Goal: Transaction & Acquisition: Purchase product/service

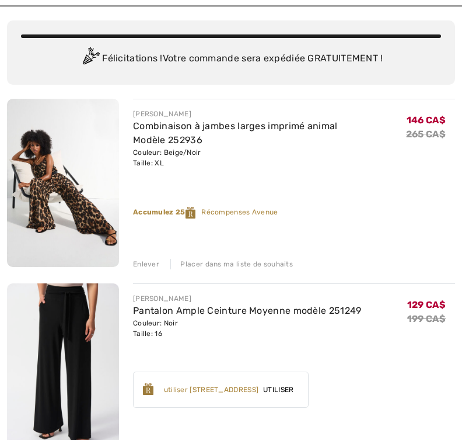
scroll to position [75, 0]
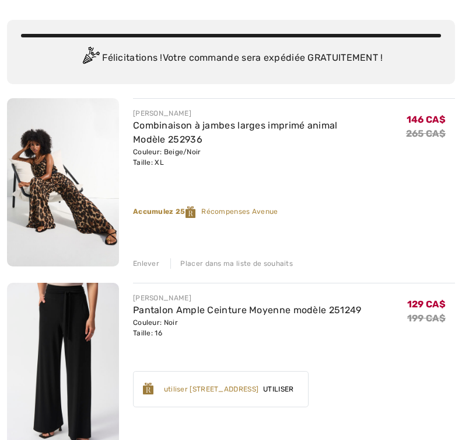
click at [94, 172] on img at bounding box center [63, 182] width 112 height 168
click at [99, 154] on img at bounding box center [63, 182] width 112 height 168
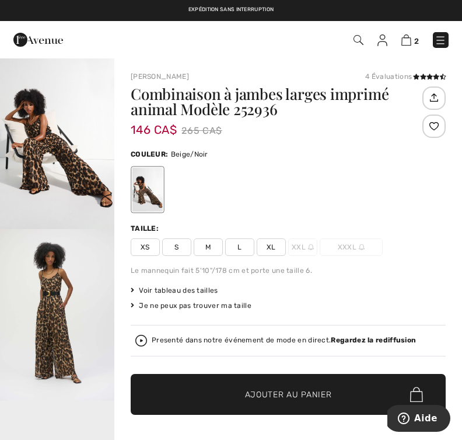
click at [79, 311] on img "2 / 6" at bounding box center [57, 315] width 114 height 172
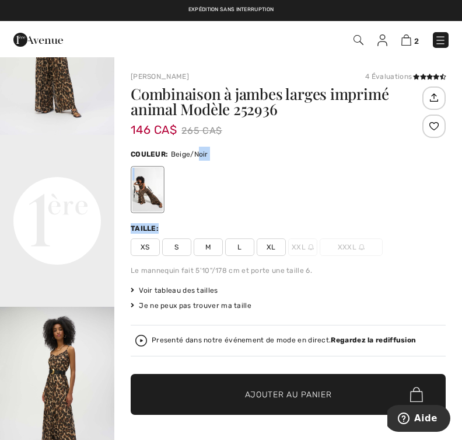
scroll to position [266, 0]
click at [74, 192] on video "Your browser does not support the video tag." at bounding box center [57, 162] width 114 height 57
click at [73, 192] on video "Your browser does not support the video tag." at bounding box center [57, 162] width 114 height 57
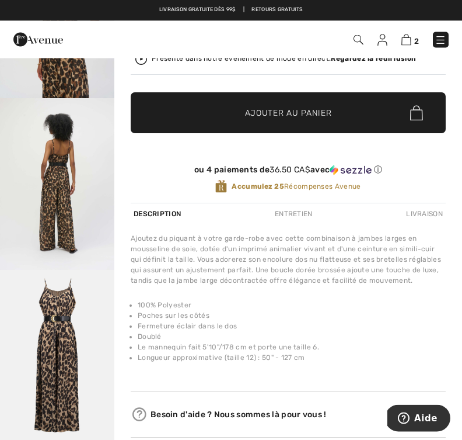
scroll to position [281, 0]
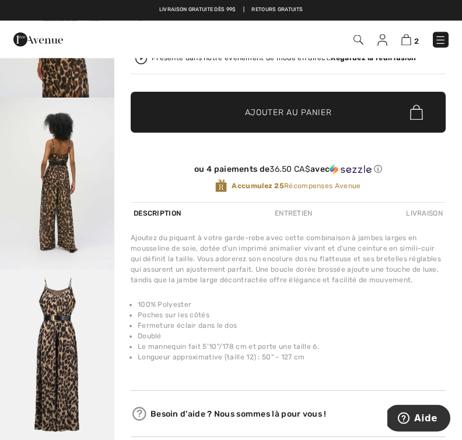
click at [79, 326] on img "6 / 6" at bounding box center [57, 356] width 114 height 172
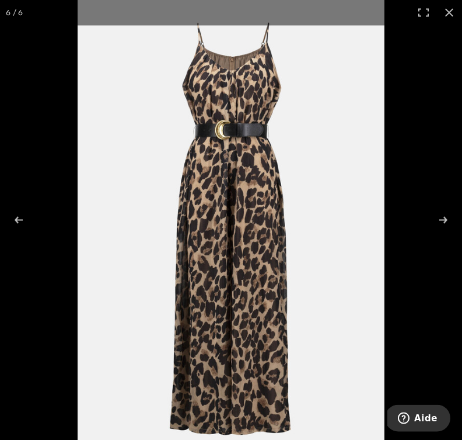
click at [79, 318] on img at bounding box center [231, 230] width 307 height 461
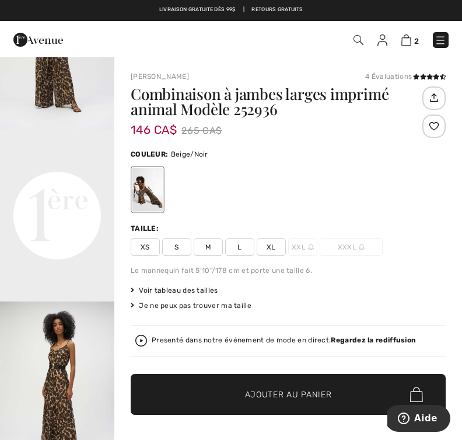
scroll to position [264, 0]
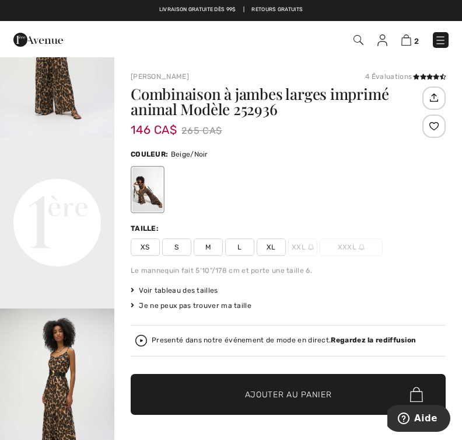
click at [92, 194] on video "Your browser does not support the video tag." at bounding box center [57, 165] width 114 height 57
click at [83, 194] on video "Your browser does not support the video tag." at bounding box center [57, 165] width 114 height 57
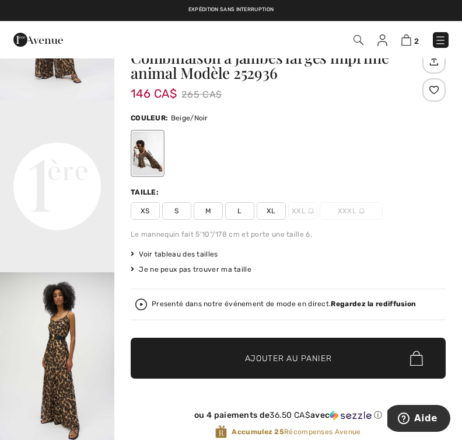
scroll to position [37, 0]
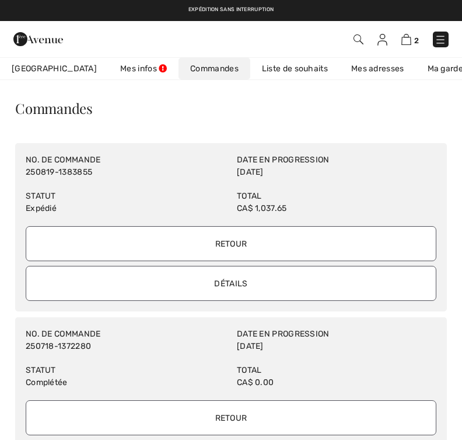
click at [445, 36] on img at bounding box center [441, 40] width 12 height 12
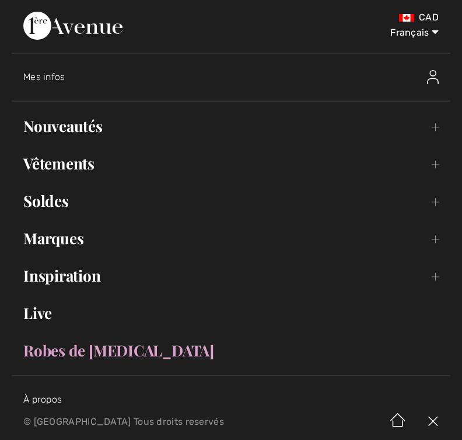
click at [89, 160] on link "Vêtements Toggle submenu" at bounding box center [231, 164] width 439 height 26
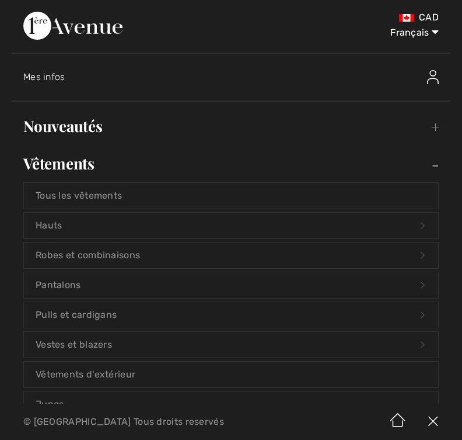
click at [68, 281] on link "Pantalons Open submenu" at bounding box center [231, 285] width 415 height 26
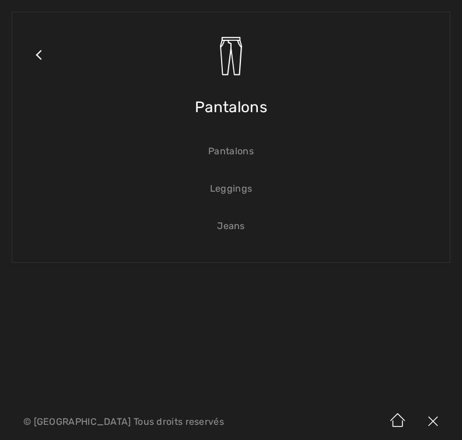
click at [242, 152] on link "Pantalons" at bounding box center [231, 151] width 415 height 26
click at [242, 154] on link "Pantalons" at bounding box center [231, 151] width 415 height 26
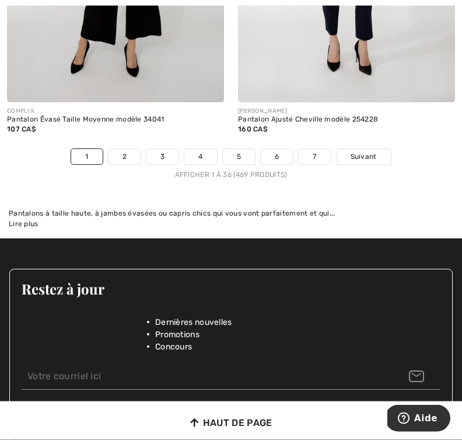
scroll to position [6972, 0]
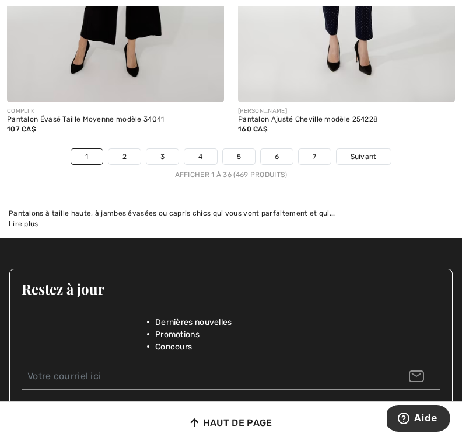
click at [376, 151] on span "Suivant" at bounding box center [364, 156] width 26 height 11
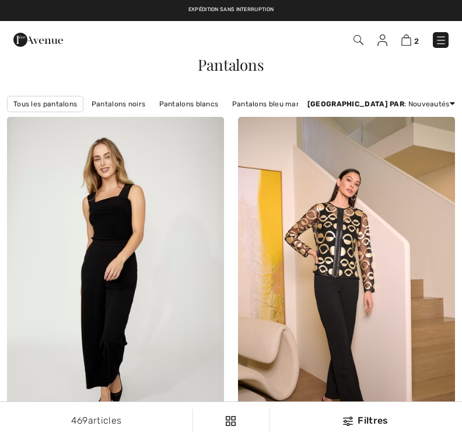
checkbox input "true"
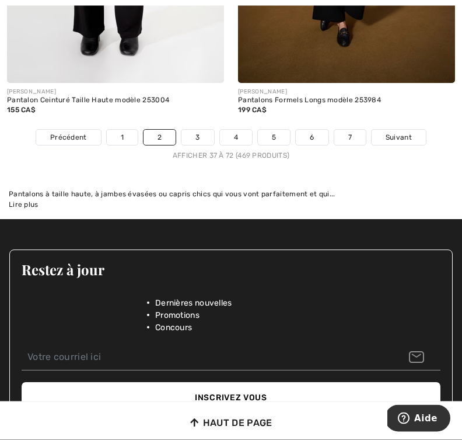
scroll to position [7029, 0]
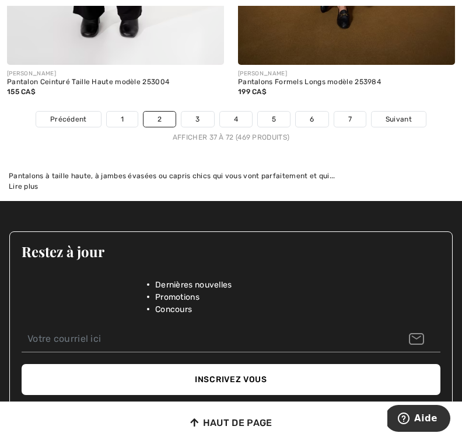
click at [407, 114] on span "Suivant" at bounding box center [399, 119] width 26 height 11
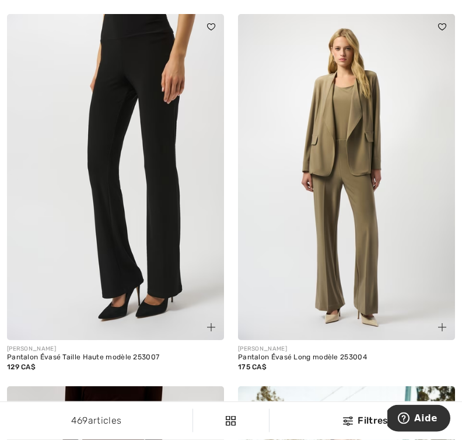
scroll to position [1629, 0]
click at [355, 353] on div "Pantalon Évasé Long modèle 253004" at bounding box center [346, 357] width 217 height 8
click at [342, 242] on img at bounding box center [346, 177] width 217 height 326
click at [284, 353] on div "Pantalon Évasé Long modèle 253004" at bounding box center [346, 357] width 217 height 8
click at [276, 353] on div "Pantalon Évasé Long modèle 253004" at bounding box center [346, 357] width 217 height 8
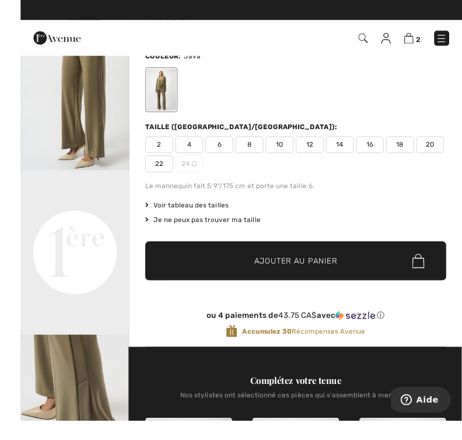
scroll to position [144, 0]
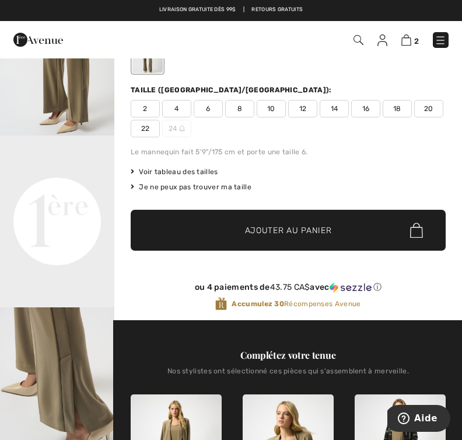
click at [370, 102] on span "16" at bounding box center [366, 109] width 29 height 18
click at [347, 229] on span "✔ Ajouté au panier Ajouter au panier" at bounding box center [288, 230] width 315 height 41
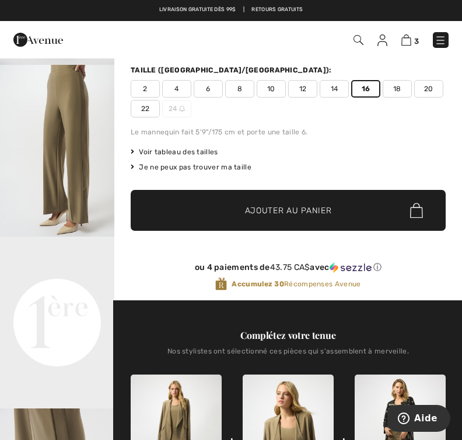
scroll to position [165, 0]
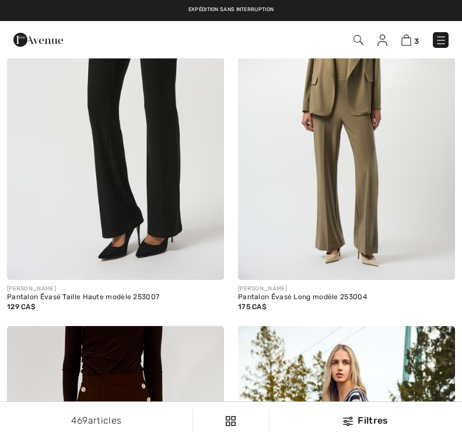
checkbox input "true"
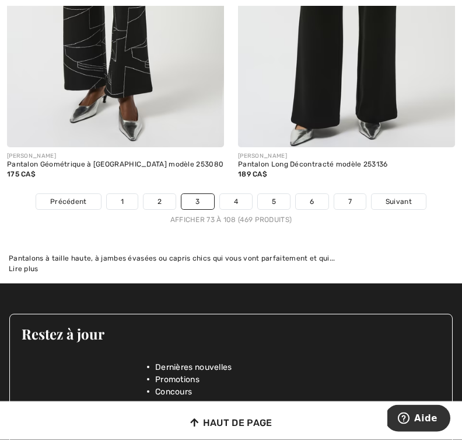
scroll to position [6897, 0]
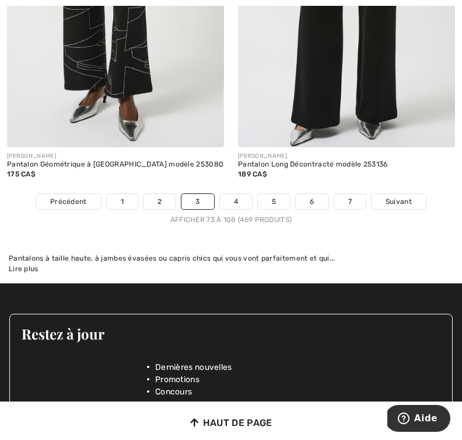
click at [413, 194] on link "Suivant" at bounding box center [399, 201] width 54 height 15
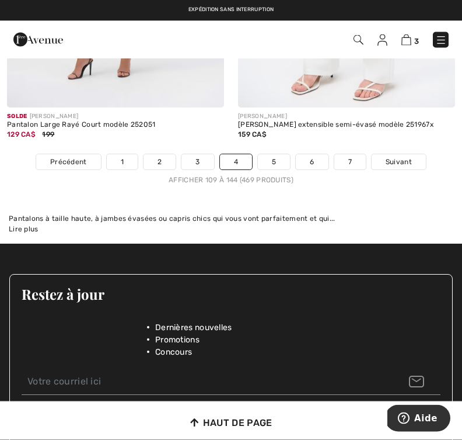
scroll to position [6885, 0]
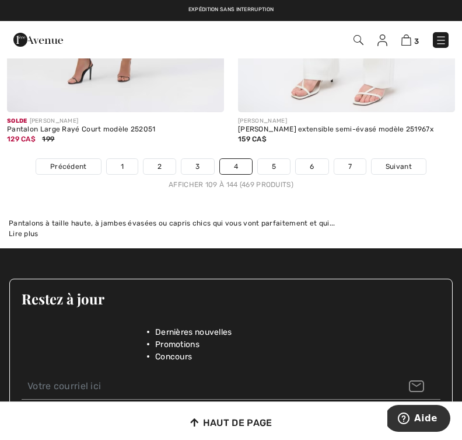
click at [404, 161] on span "Suivant" at bounding box center [399, 166] width 26 height 11
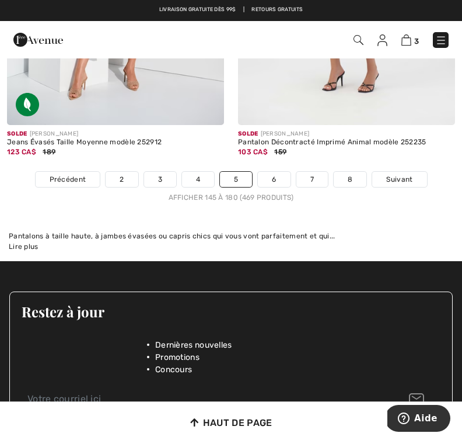
scroll to position [7006, 0]
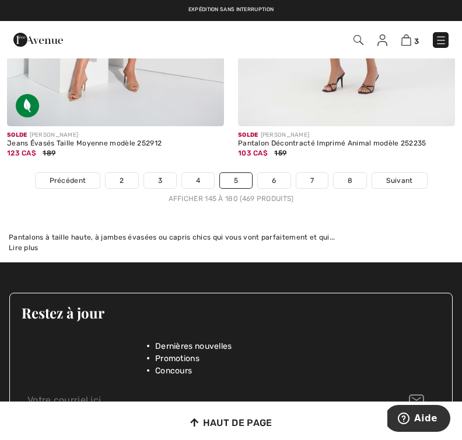
click at [412, 175] on span "Suivant" at bounding box center [400, 180] width 26 height 11
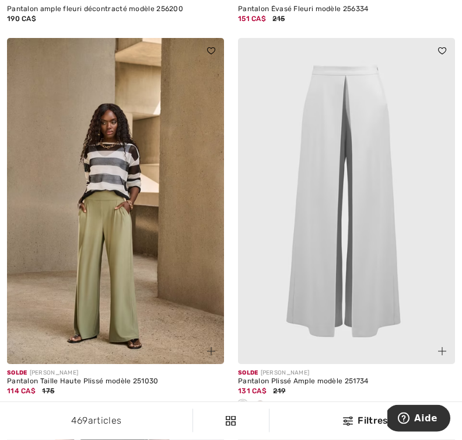
scroll to position [3190, 0]
click at [129, 263] on img at bounding box center [115, 201] width 217 height 326
click at [133, 237] on img at bounding box center [115, 201] width 217 height 326
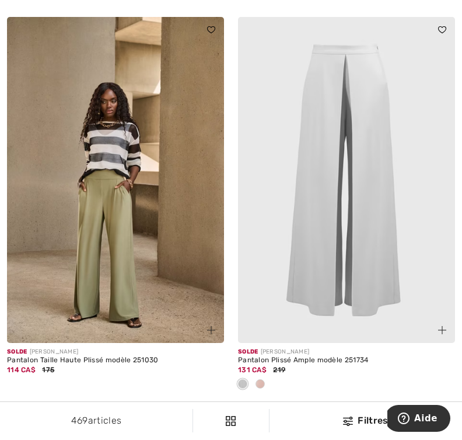
click at [138, 226] on img at bounding box center [115, 180] width 217 height 326
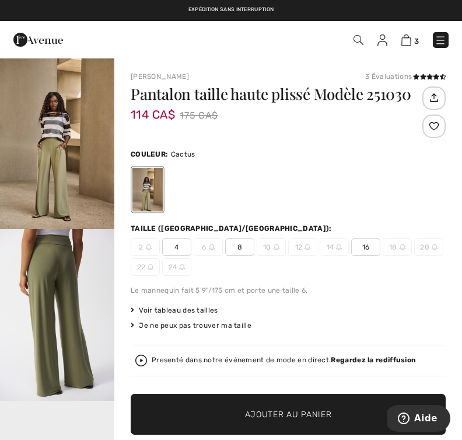
click at [374, 246] on span "16" at bounding box center [366, 247] width 29 height 18
click at [298, 408] on span "Ajouter au panier" at bounding box center [288, 414] width 87 height 12
click at [411, 36] on img at bounding box center [407, 39] width 10 height 11
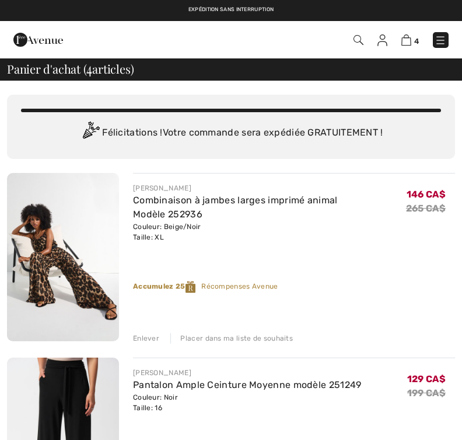
checkbox input "true"
click at [447, 40] on img at bounding box center [441, 40] width 12 height 12
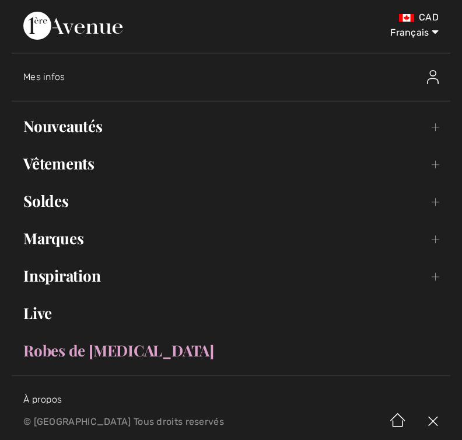
click at [57, 79] on span "Mes infos" at bounding box center [44, 76] width 42 height 11
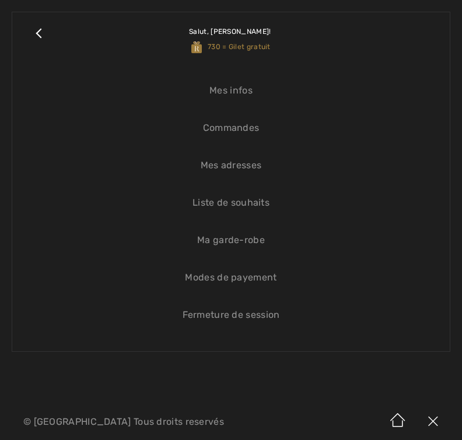
click at [252, 128] on link "Commandes" at bounding box center [231, 128] width 415 height 26
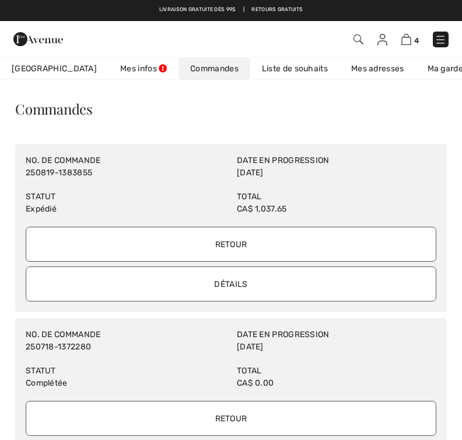
click at [434, 69] on link "Ma garde-robe" at bounding box center [456, 69] width 81 height 22
